Goal: Feedback & Contribution: Leave review/rating

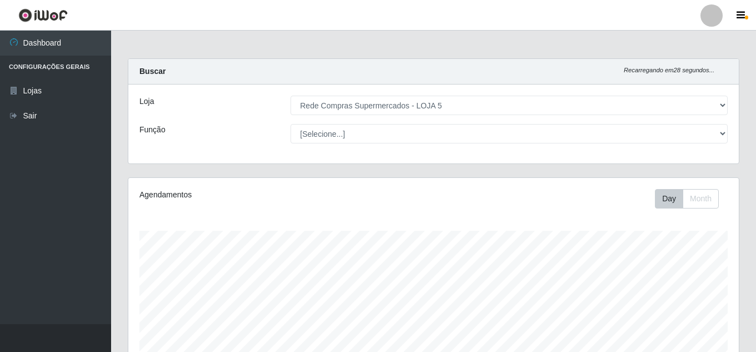
select select "397"
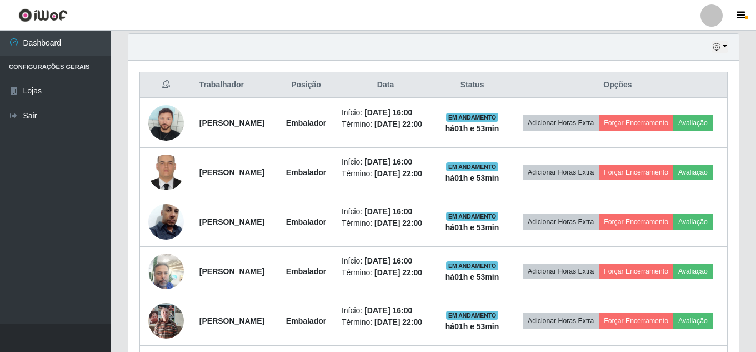
scroll to position [231, 611]
click at [673, 129] on button "Avaliação" at bounding box center [692, 123] width 39 height 16
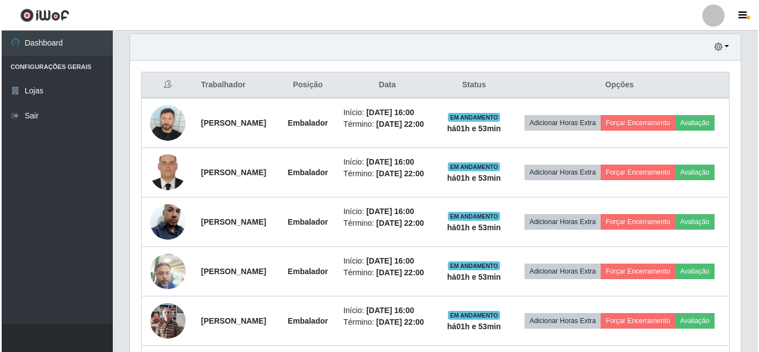
scroll to position [231, 605]
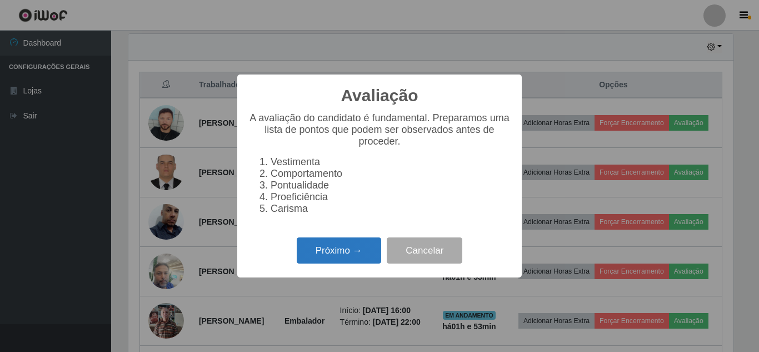
click at [359, 263] on button "Próximo →" at bounding box center [339, 250] width 84 height 26
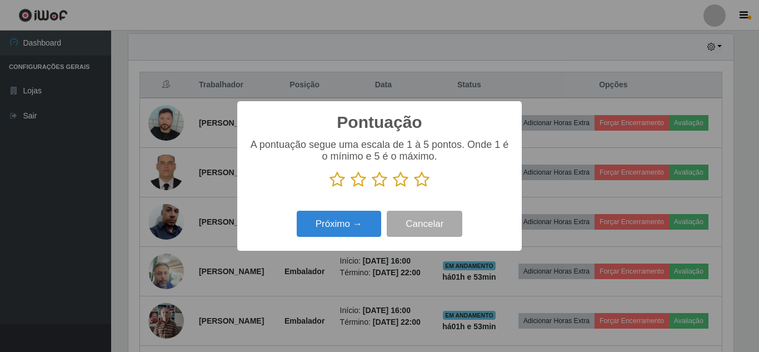
scroll to position [555417, 555042]
click at [418, 182] on icon at bounding box center [422, 179] width 16 height 17
click at [414, 188] on input "radio" at bounding box center [414, 188] width 0 height 0
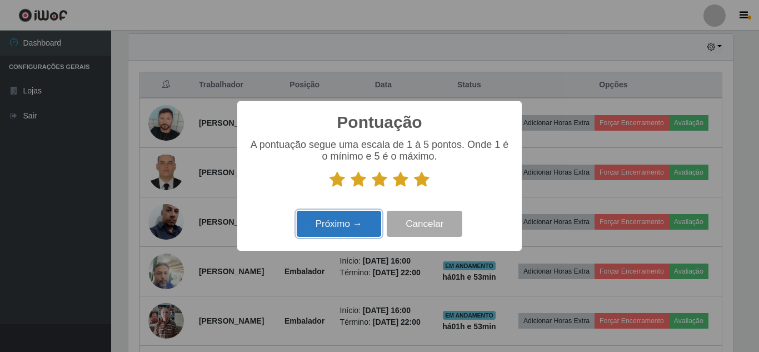
click at [344, 224] on button "Próximo →" at bounding box center [339, 224] width 84 height 26
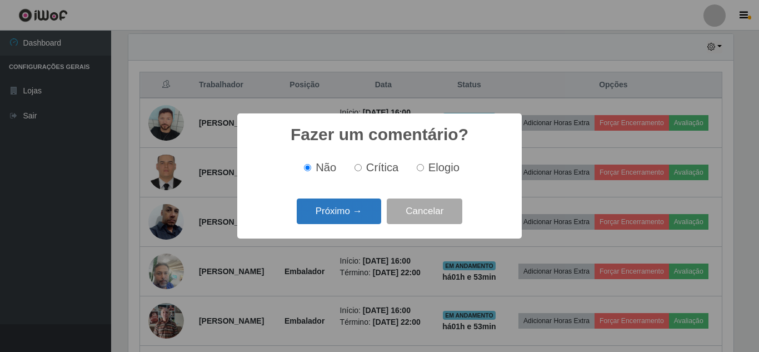
click at [346, 216] on button "Próximo →" at bounding box center [339, 211] width 84 height 26
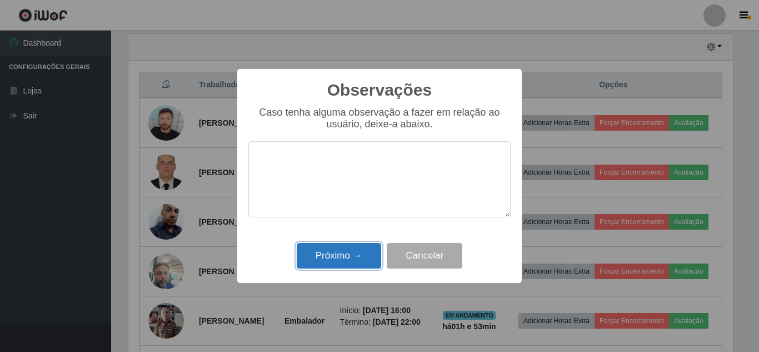
click at [351, 258] on button "Próximo →" at bounding box center [339, 256] width 84 height 26
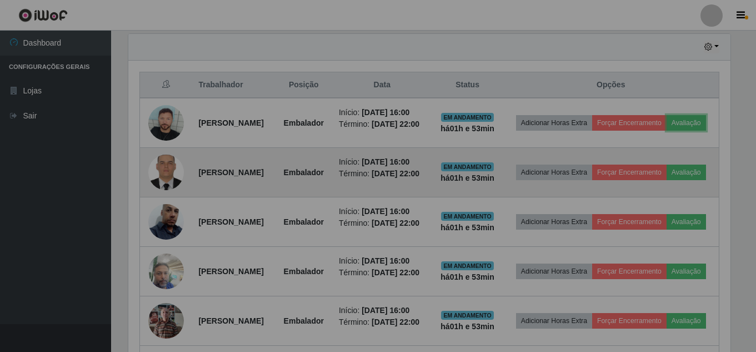
scroll to position [231, 611]
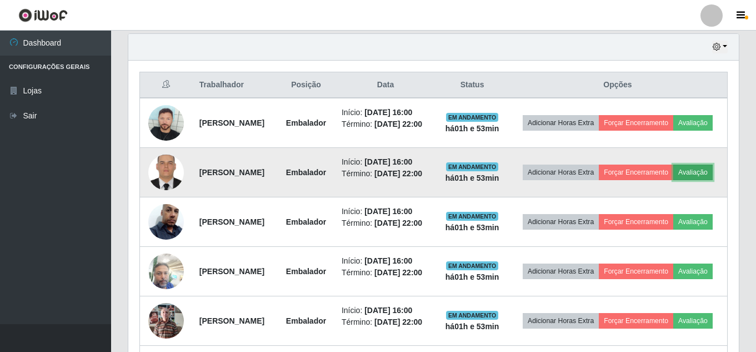
click at [673, 180] on button "Avaliação" at bounding box center [692, 172] width 39 height 16
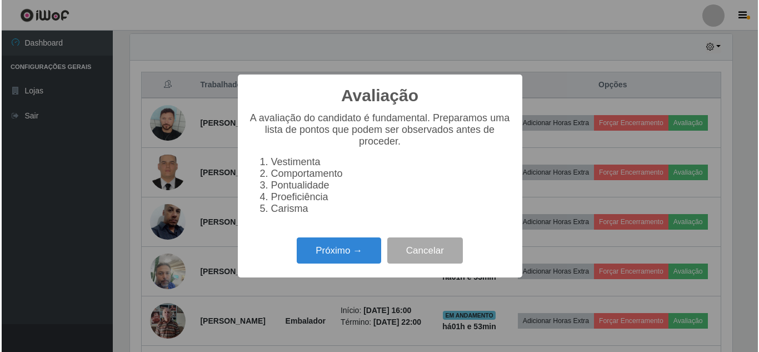
scroll to position [231, 605]
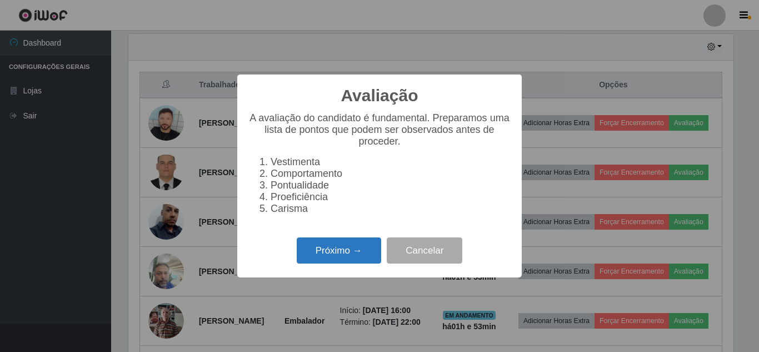
click at [357, 258] on button "Próximo →" at bounding box center [339, 250] width 84 height 26
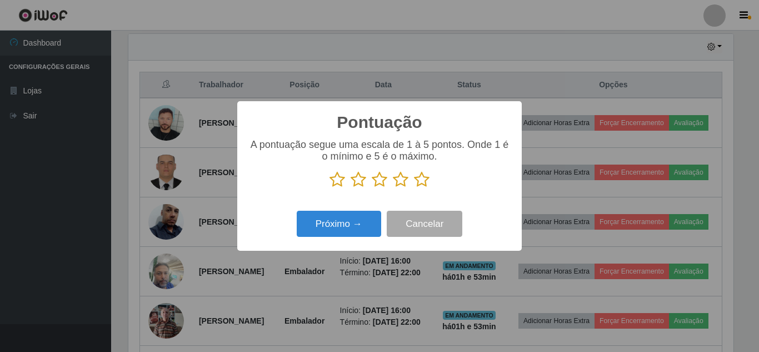
click at [421, 175] on icon at bounding box center [422, 179] width 16 height 17
click at [414, 188] on input "radio" at bounding box center [414, 188] width 0 height 0
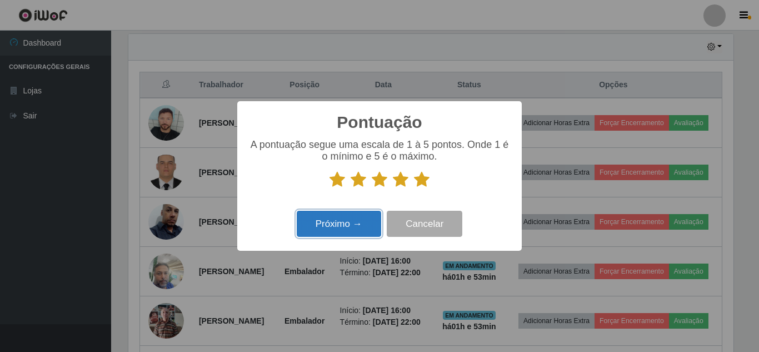
click at [367, 214] on button "Próximo →" at bounding box center [339, 224] width 84 height 26
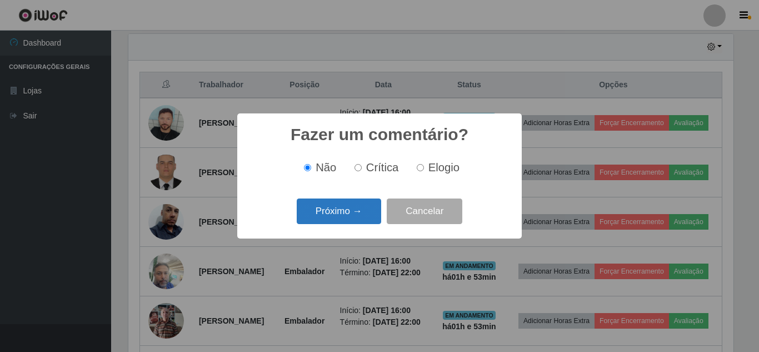
click at [365, 214] on button "Próximo →" at bounding box center [339, 211] width 84 height 26
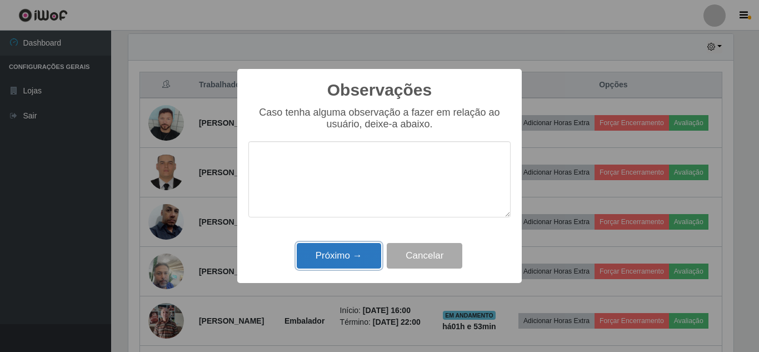
click at [351, 269] on button "Próximo →" at bounding box center [339, 256] width 84 height 26
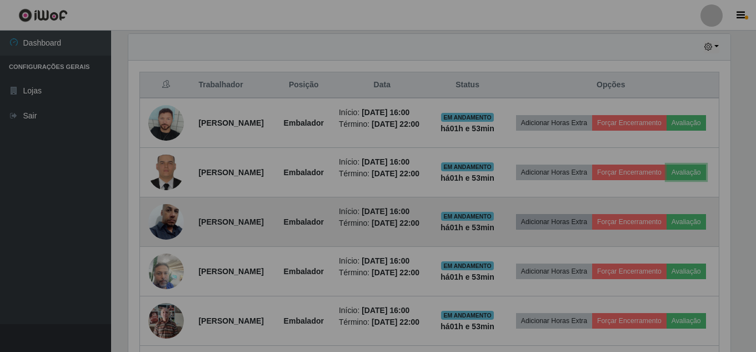
scroll to position [231, 611]
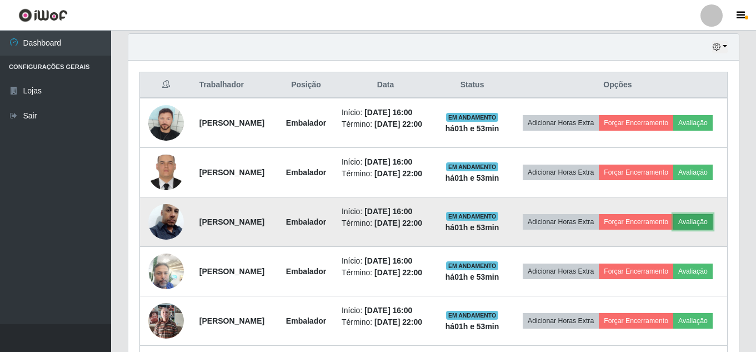
click at [673, 229] on button "Avaliação" at bounding box center [692, 222] width 39 height 16
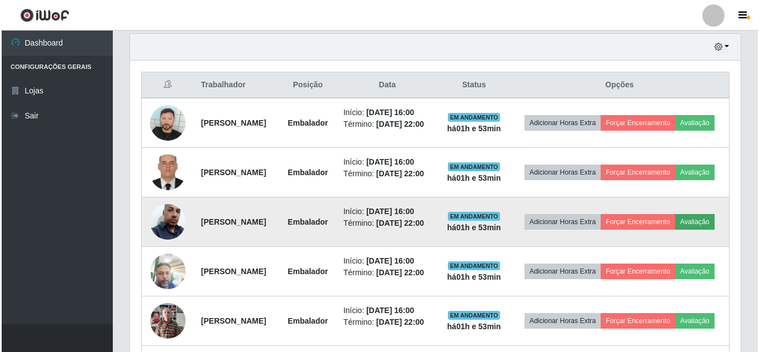
scroll to position [231, 605]
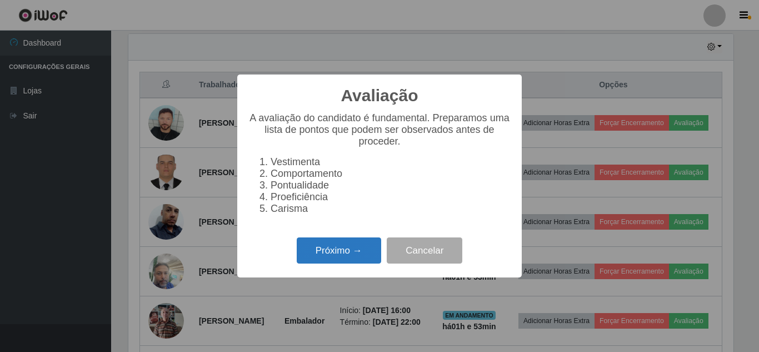
click at [353, 253] on button "Próximo →" at bounding box center [339, 250] width 84 height 26
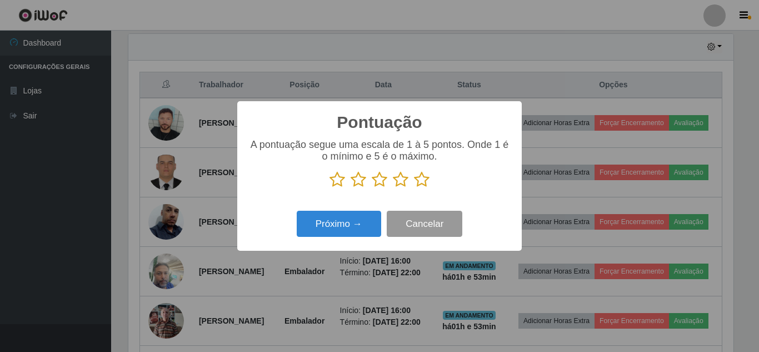
scroll to position [555417, 555042]
click at [435, 173] on p at bounding box center [379, 179] width 262 height 17
click at [426, 180] on icon at bounding box center [422, 179] width 16 height 17
click at [414, 188] on input "radio" at bounding box center [414, 188] width 0 height 0
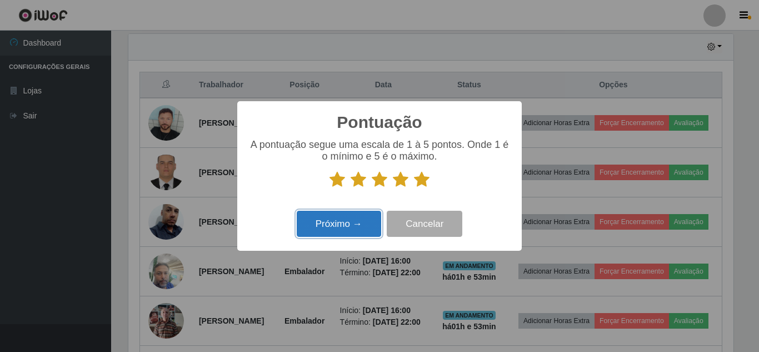
click at [329, 233] on button "Próximo →" at bounding box center [339, 224] width 84 height 26
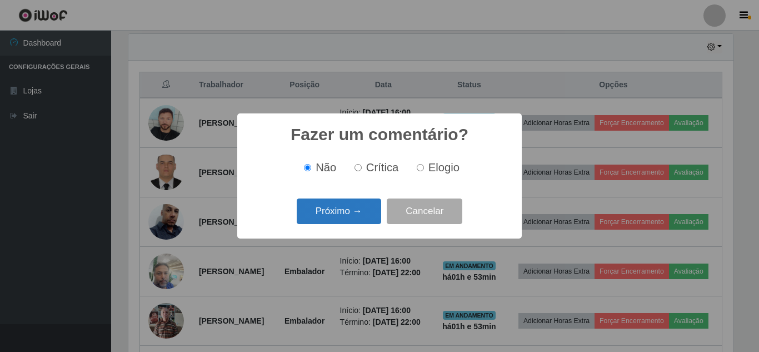
click at [347, 213] on button "Próximo →" at bounding box center [339, 211] width 84 height 26
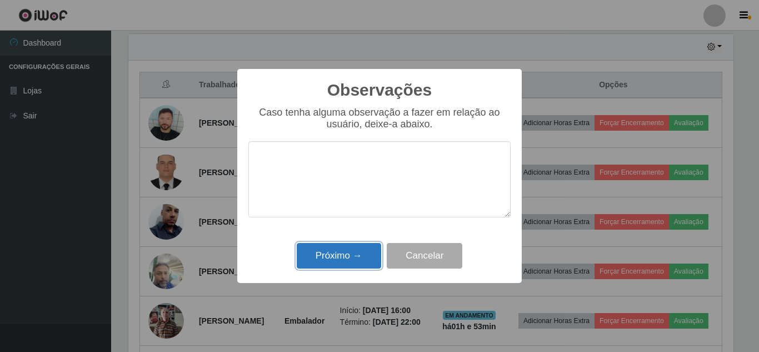
click at [339, 262] on button "Próximo →" at bounding box center [339, 256] width 84 height 26
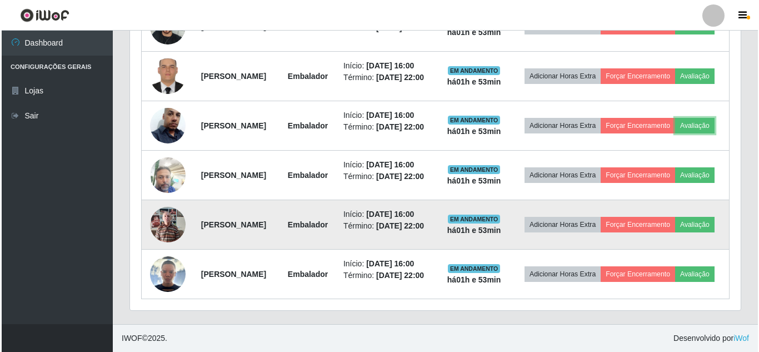
scroll to position [500, 0]
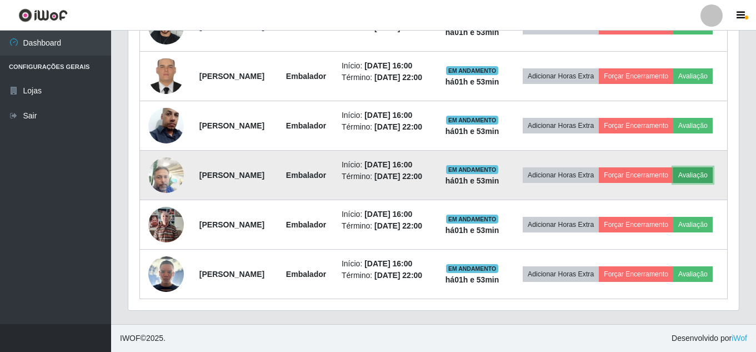
click at [673, 183] on button "Avaliação" at bounding box center [692, 175] width 39 height 16
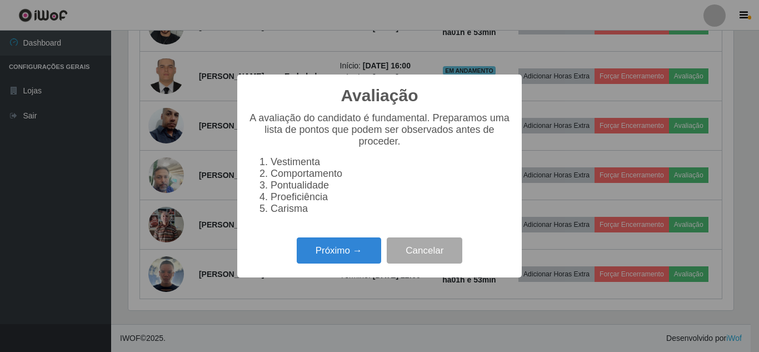
scroll to position [231, 605]
drag, startPoint x: 352, startPoint y: 254, endPoint x: 362, endPoint y: 247, distance: 12.3
click at [362, 247] on button "Próximo →" at bounding box center [339, 250] width 84 height 26
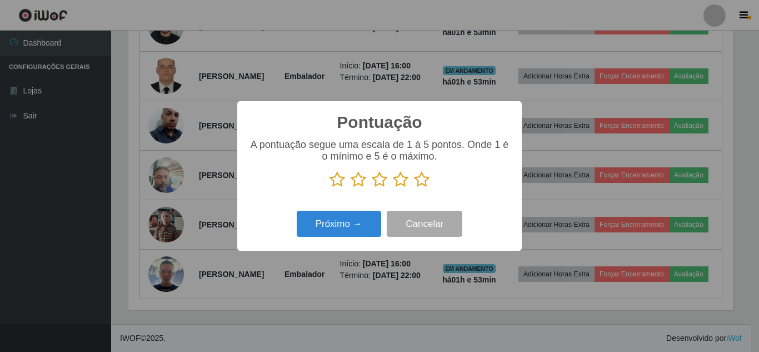
scroll to position [555417, 555042]
drag, startPoint x: 422, startPoint y: 178, endPoint x: 363, endPoint y: 211, distance: 66.9
click at [422, 178] on icon at bounding box center [422, 179] width 16 height 17
click at [414, 188] on input "radio" at bounding box center [414, 188] width 0 height 0
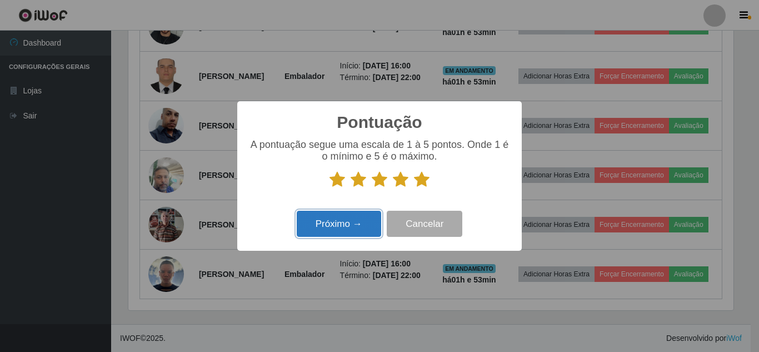
click at [362, 213] on button "Próximo →" at bounding box center [339, 224] width 84 height 26
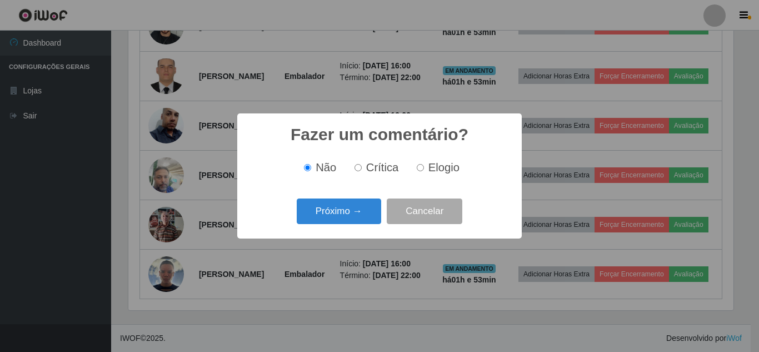
click at [362, 213] on button "Próximo →" at bounding box center [339, 211] width 84 height 26
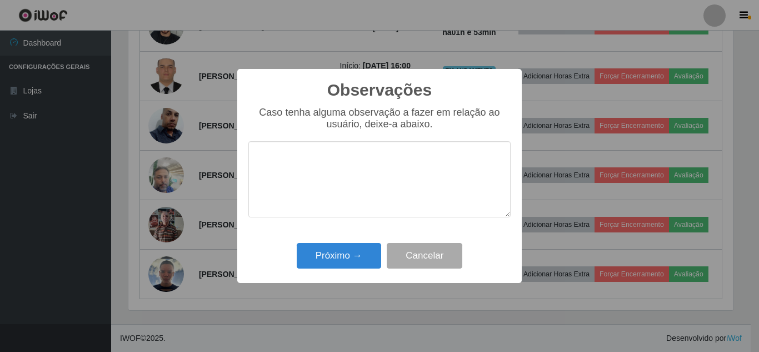
click at [351, 273] on div "Observações × Caso tenha alguma observação a fazer em relação ao usuário, deixe…" at bounding box center [379, 176] width 284 height 214
click at [360, 257] on button "Próximo →" at bounding box center [339, 256] width 84 height 26
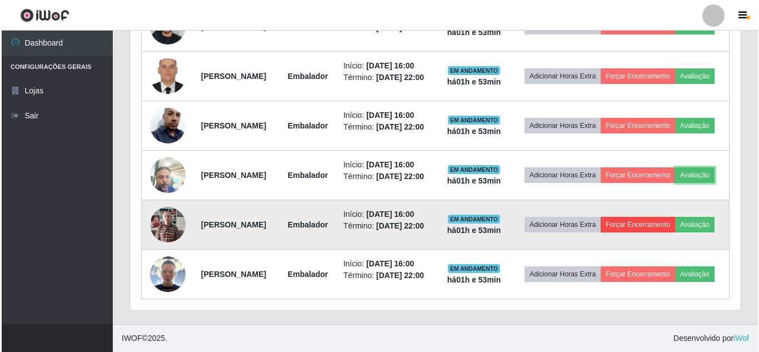
scroll to position [535, 0]
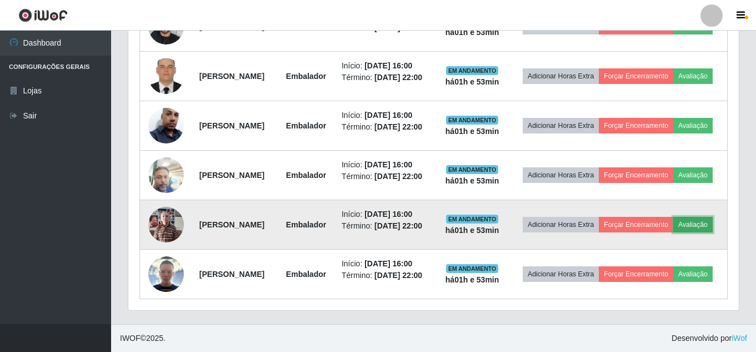
click at [673, 217] on button "Avaliação" at bounding box center [692, 225] width 39 height 16
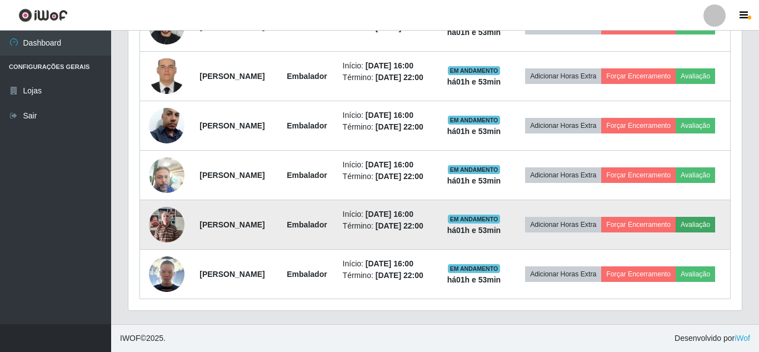
scroll to position [231, 605]
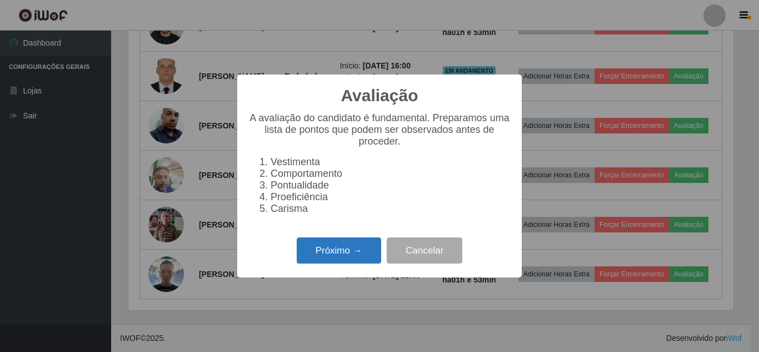
click at [353, 251] on button "Próximo →" at bounding box center [339, 250] width 84 height 26
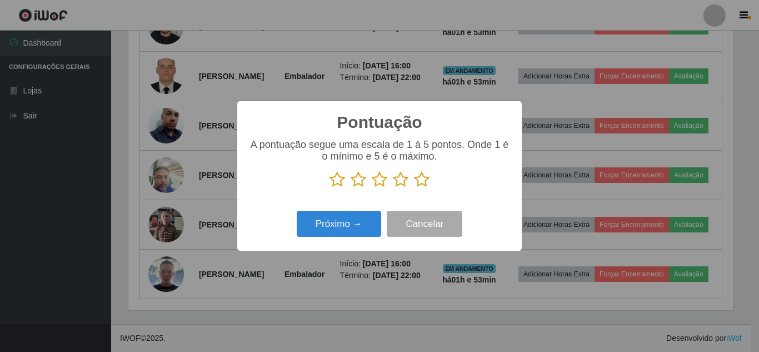
click at [426, 180] on icon at bounding box center [422, 179] width 16 height 17
click at [414, 188] on input "radio" at bounding box center [414, 188] width 0 height 0
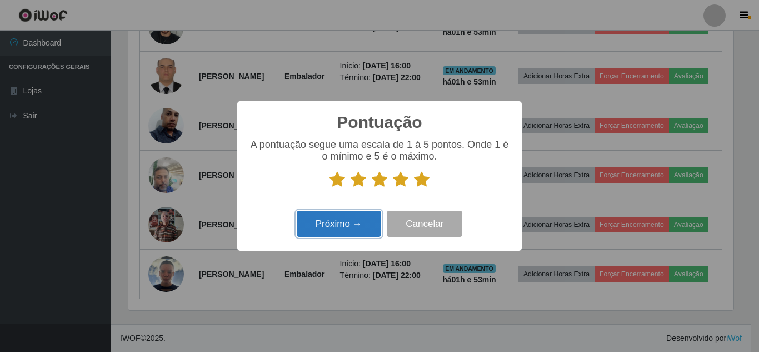
click at [361, 216] on button "Próximo →" at bounding box center [339, 224] width 84 height 26
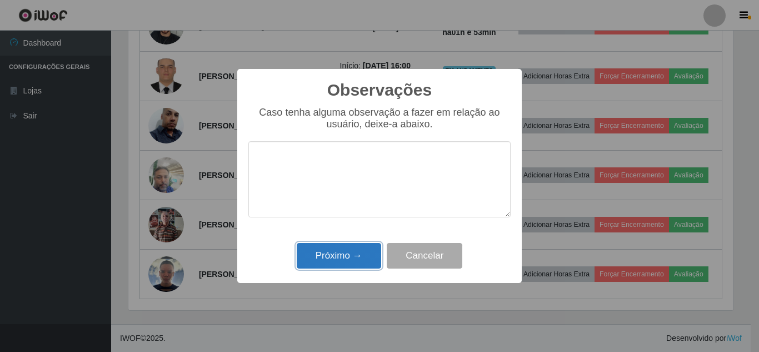
click at [351, 251] on button "Próximo →" at bounding box center [339, 256] width 84 height 26
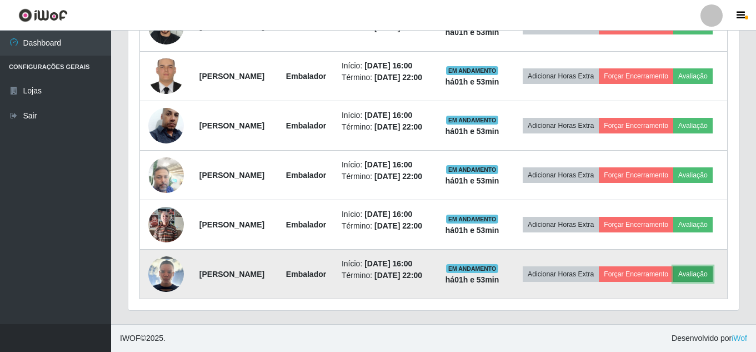
click at [673, 276] on button "Avaliação" at bounding box center [692, 274] width 39 height 16
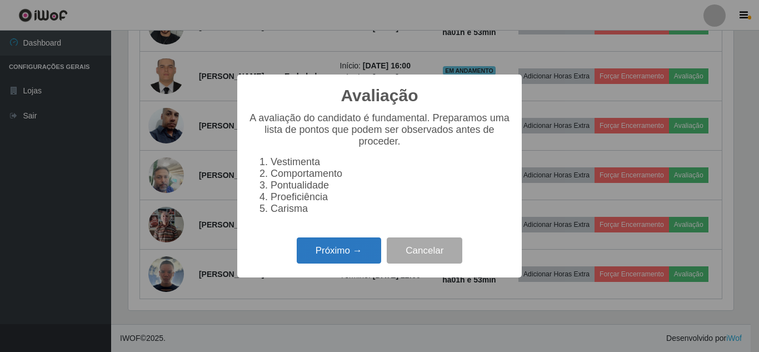
click at [363, 258] on button "Próximo →" at bounding box center [339, 250] width 84 height 26
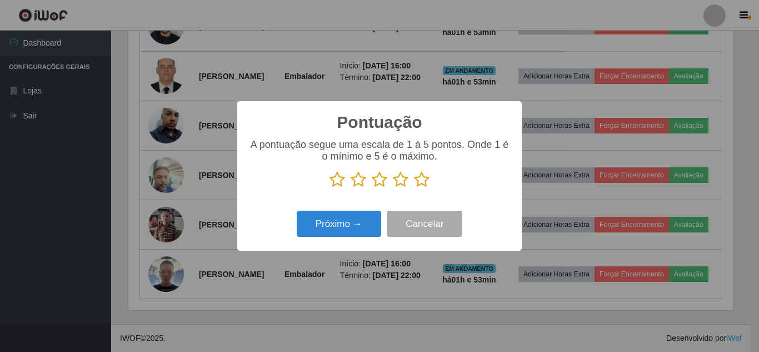
click at [425, 178] on icon at bounding box center [422, 179] width 16 height 17
click at [414, 188] on input "radio" at bounding box center [414, 188] width 0 height 0
click at [365, 208] on div "Pontuação × A pontuação segue uma escala de 1 à 5 pontos. Onde 1 é o mínimo e 5…" at bounding box center [379, 175] width 284 height 149
click at [364, 209] on div "Próximo → Cancelar" at bounding box center [379, 224] width 262 height 32
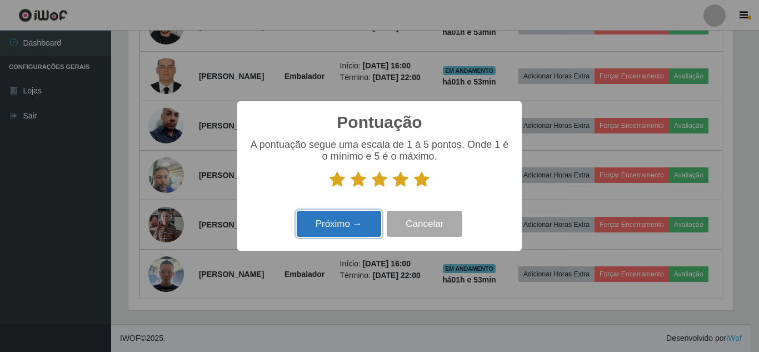
click at [362, 215] on button "Próximo →" at bounding box center [339, 224] width 84 height 26
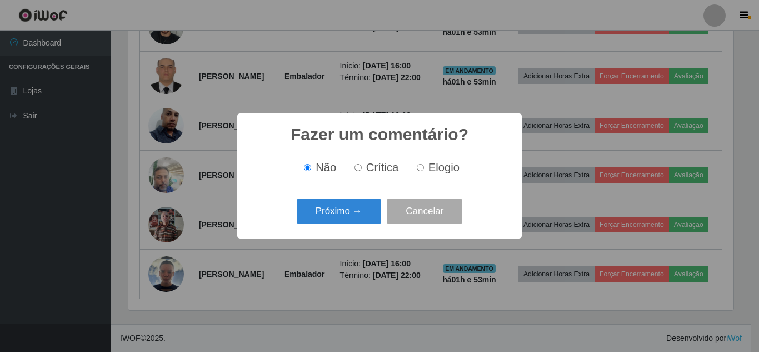
click at [361, 216] on button "Próximo →" at bounding box center [339, 211] width 84 height 26
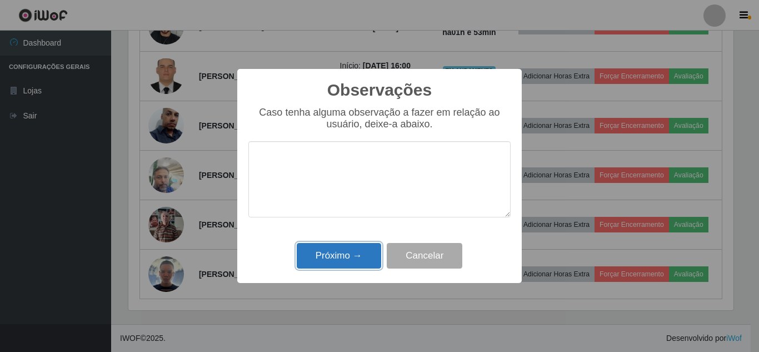
click at [346, 251] on button "Próximo →" at bounding box center [339, 256] width 84 height 26
